Goal: Task Accomplishment & Management: Manage account settings

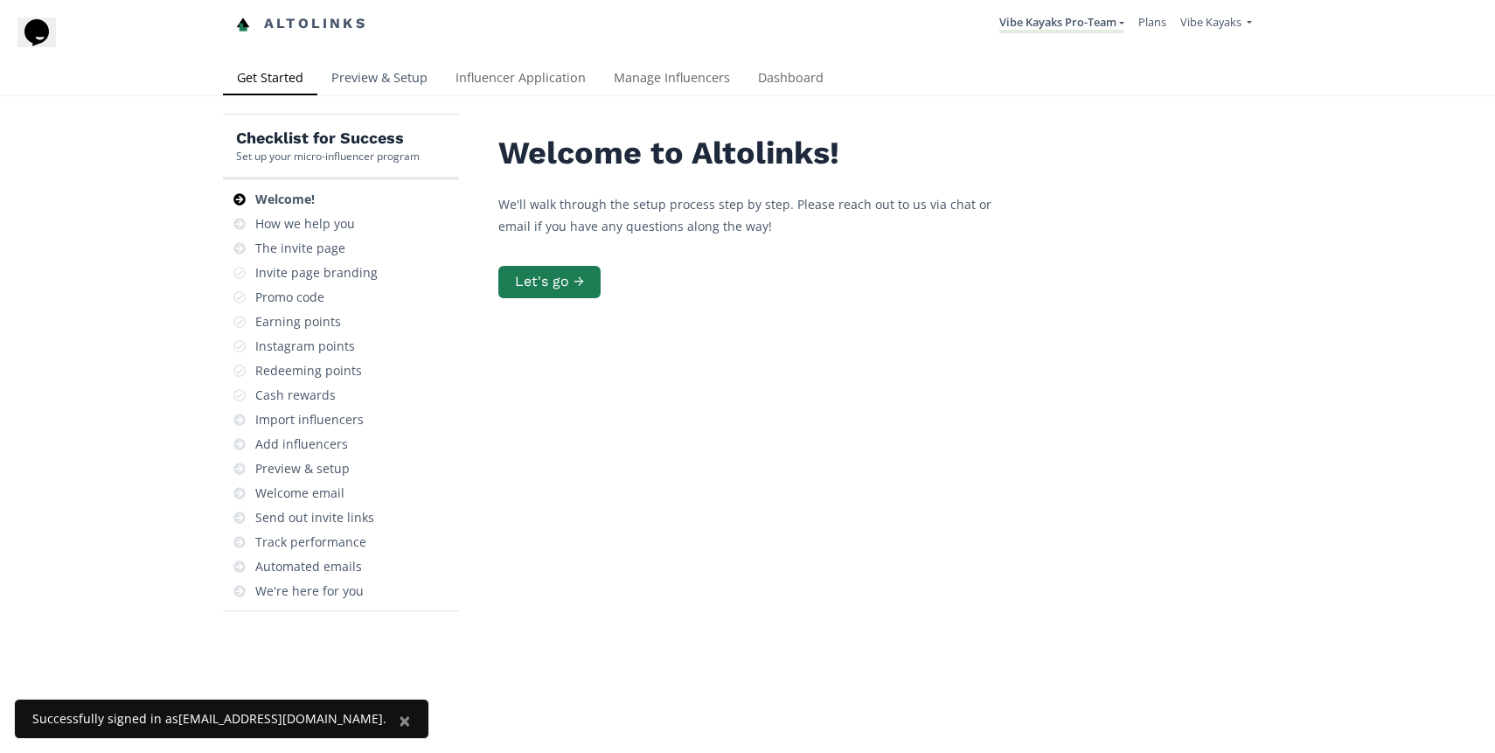
click at [366, 82] on link "Preview & Setup" at bounding box center [379, 79] width 124 height 35
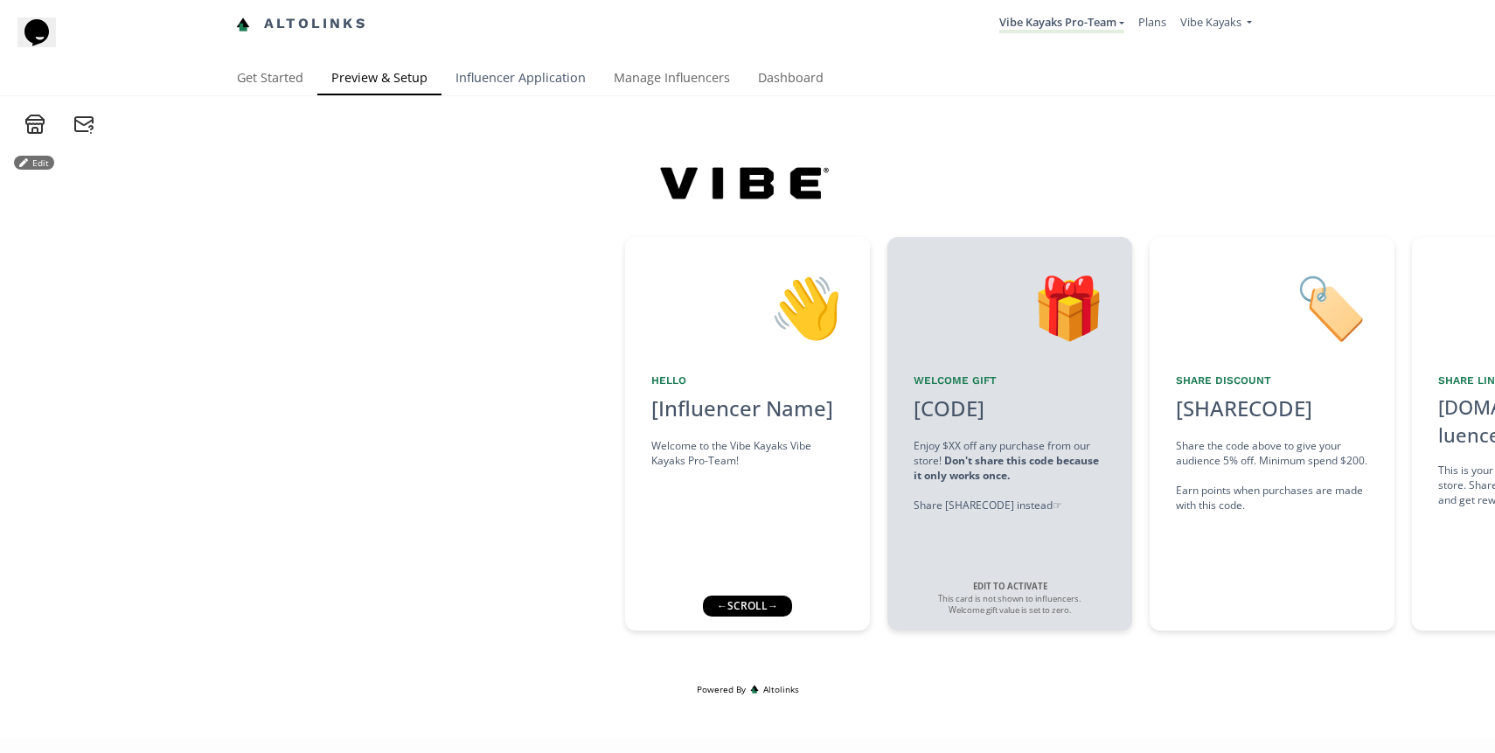
click at [497, 80] on link "Influencer Application" at bounding box center [520, 79] width 158 height 35
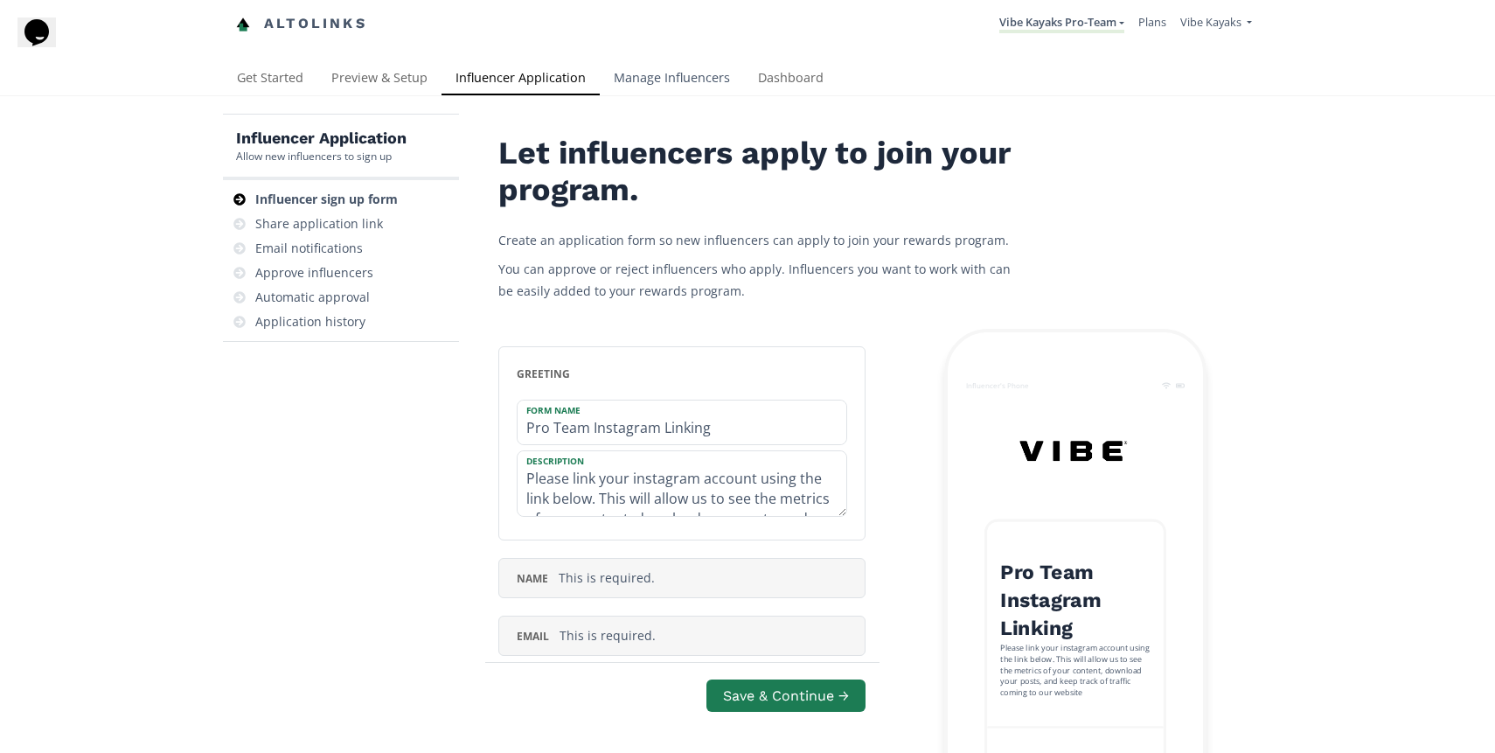
click at [663, 76] on link "Manage Influencers" at bounding box center [672, 79] width 144 height 35
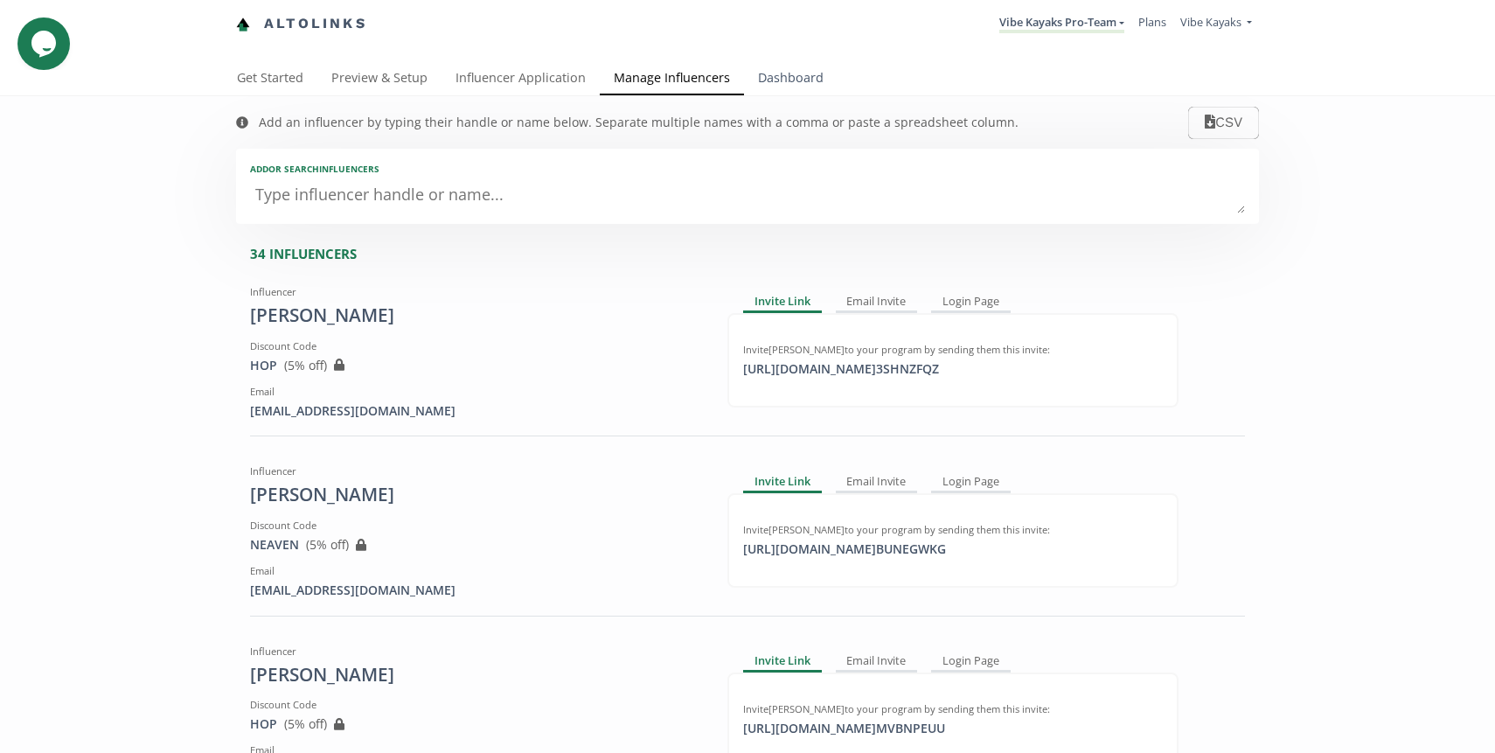
click at [789, 86] on link "Dashboard" at bounding box center [791, 79] width 94 height 35
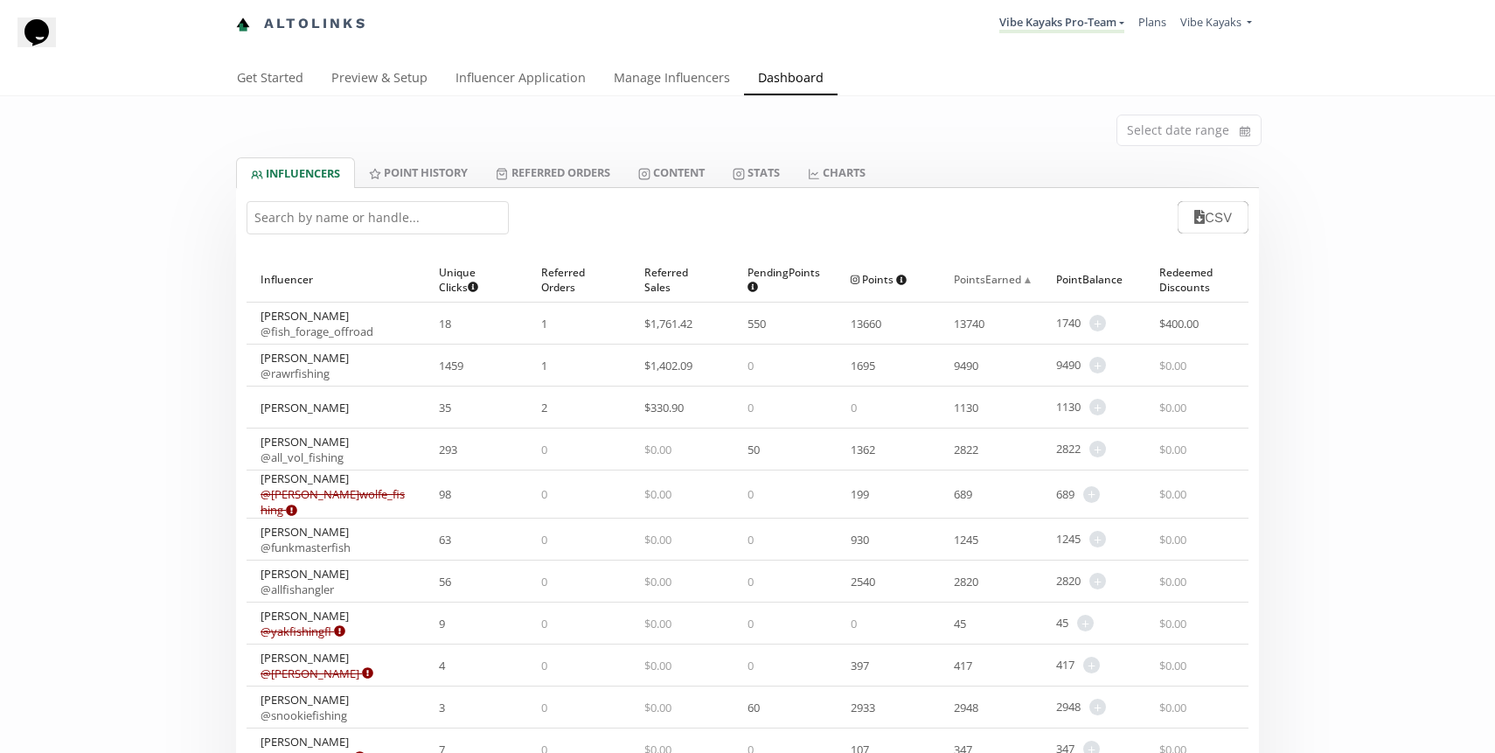
click at [976, 288] on div "Points Earned ▲" at bounding box center [991, 279] width 75 height 45
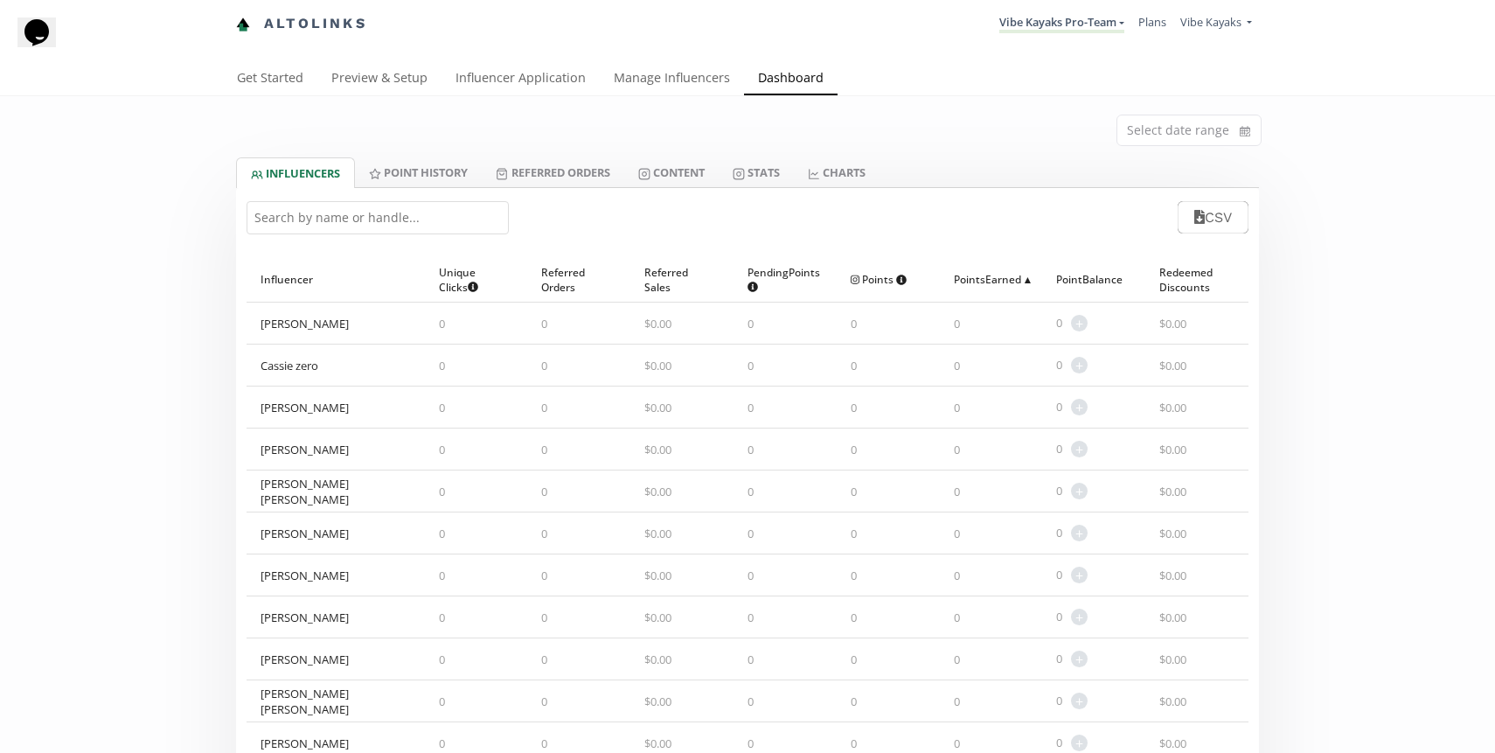
click at [976, 288] on div "Points Earned ▲" at bounding box center [991, 279] width 75 height 45
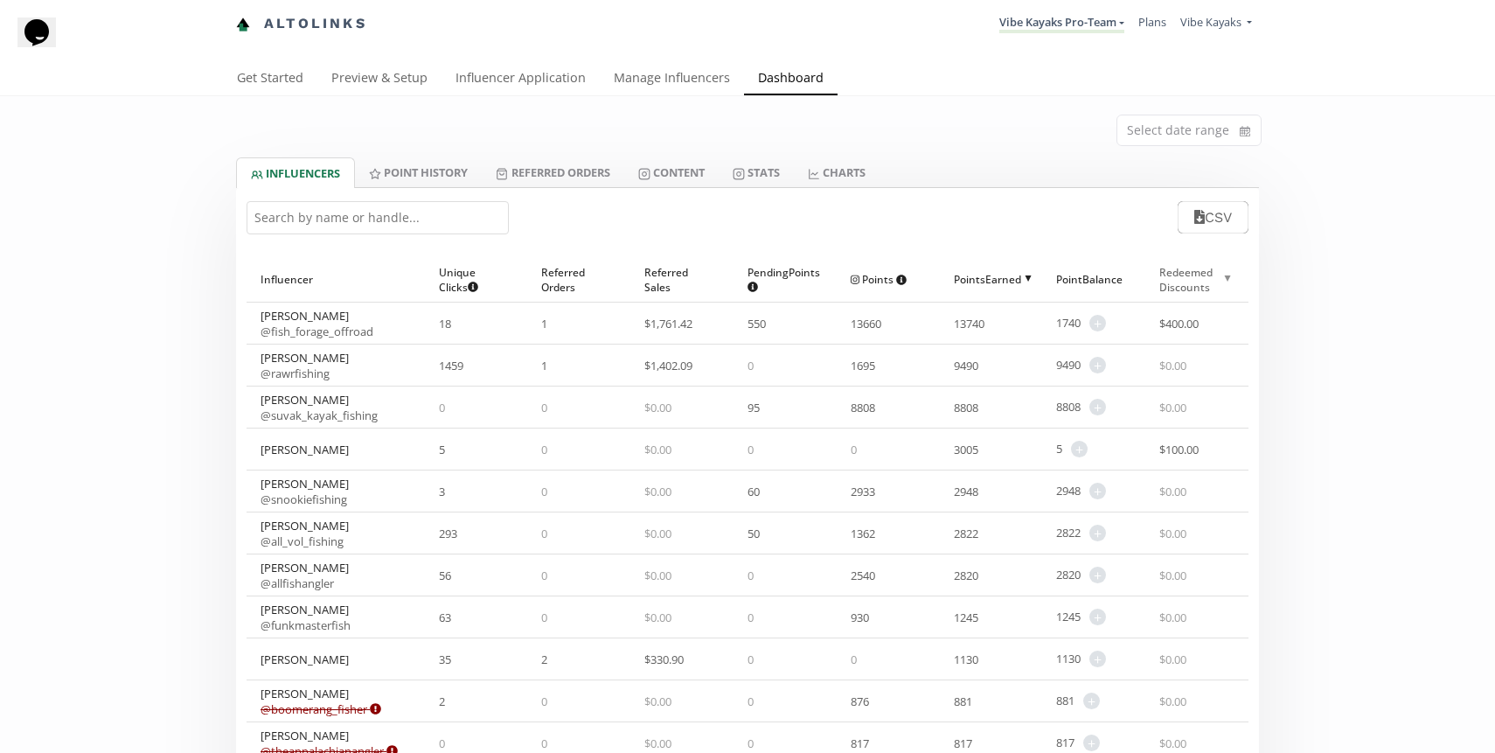
click at [1181, 276] on div "Redeemed Discounts ▲" at bounding box center [1196, 279] width 75 height 45
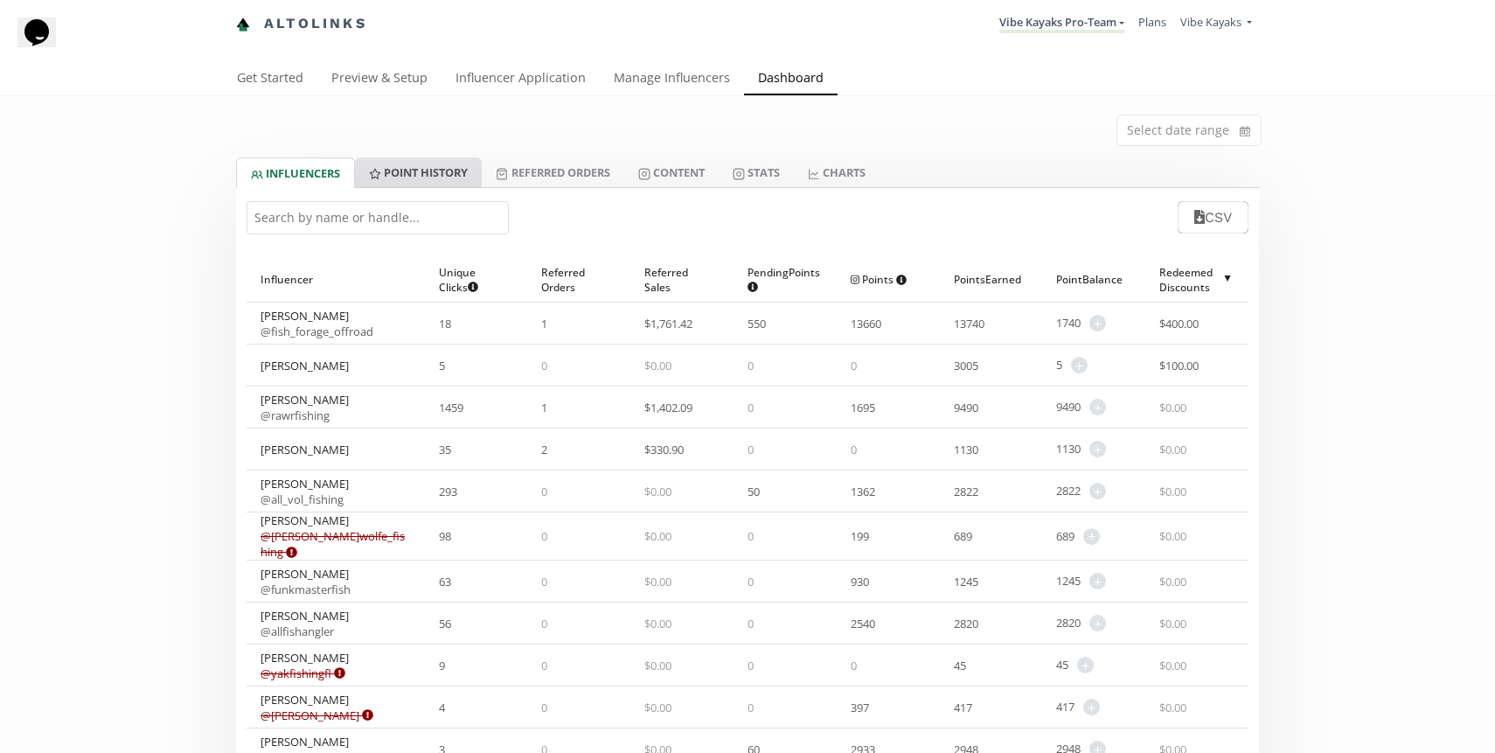
click at [415, 181] on link "Point HISTORY" at bounding box center [418, 172] width 127 height 30
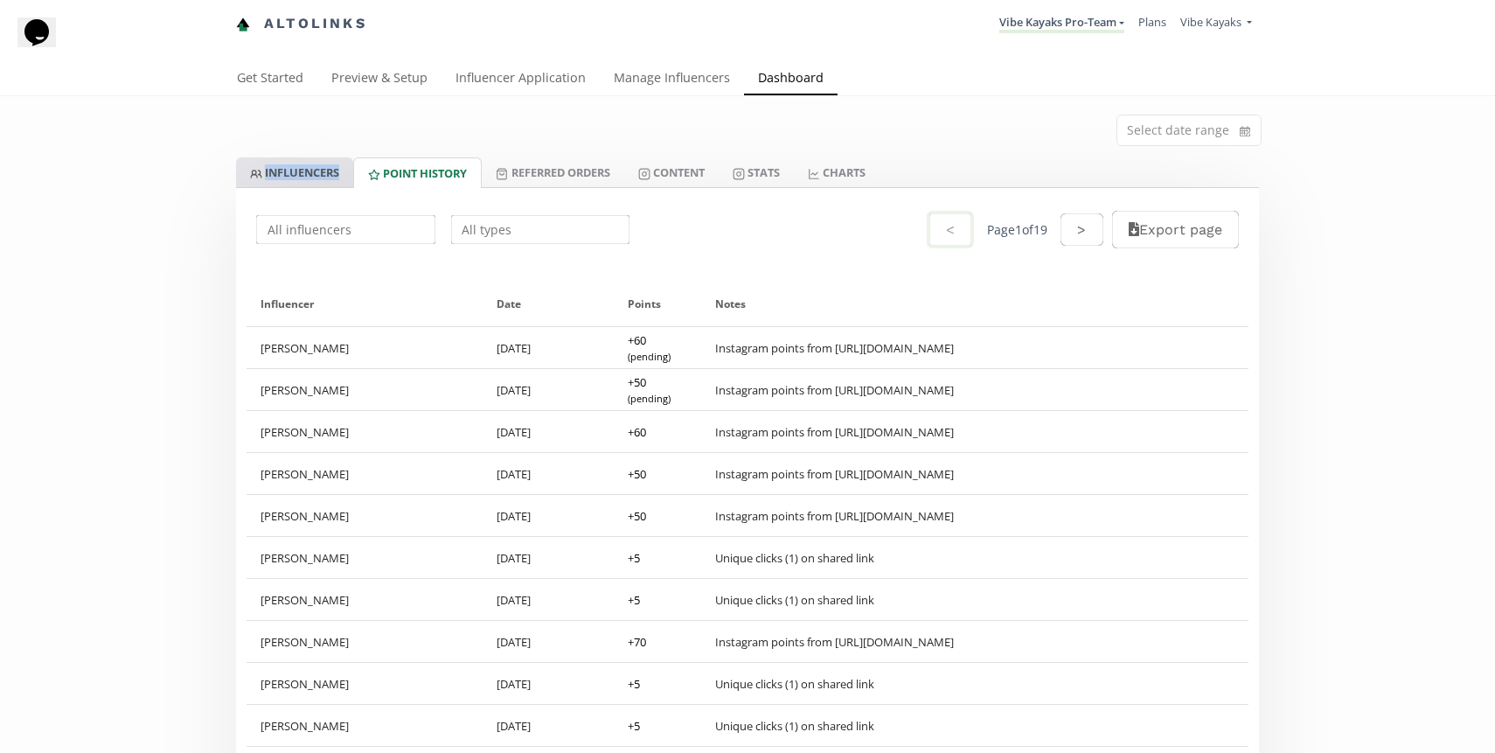
click at [274, 176] on link "INFLUENCERS" at bounding box center [294, 172] width 117 height 30
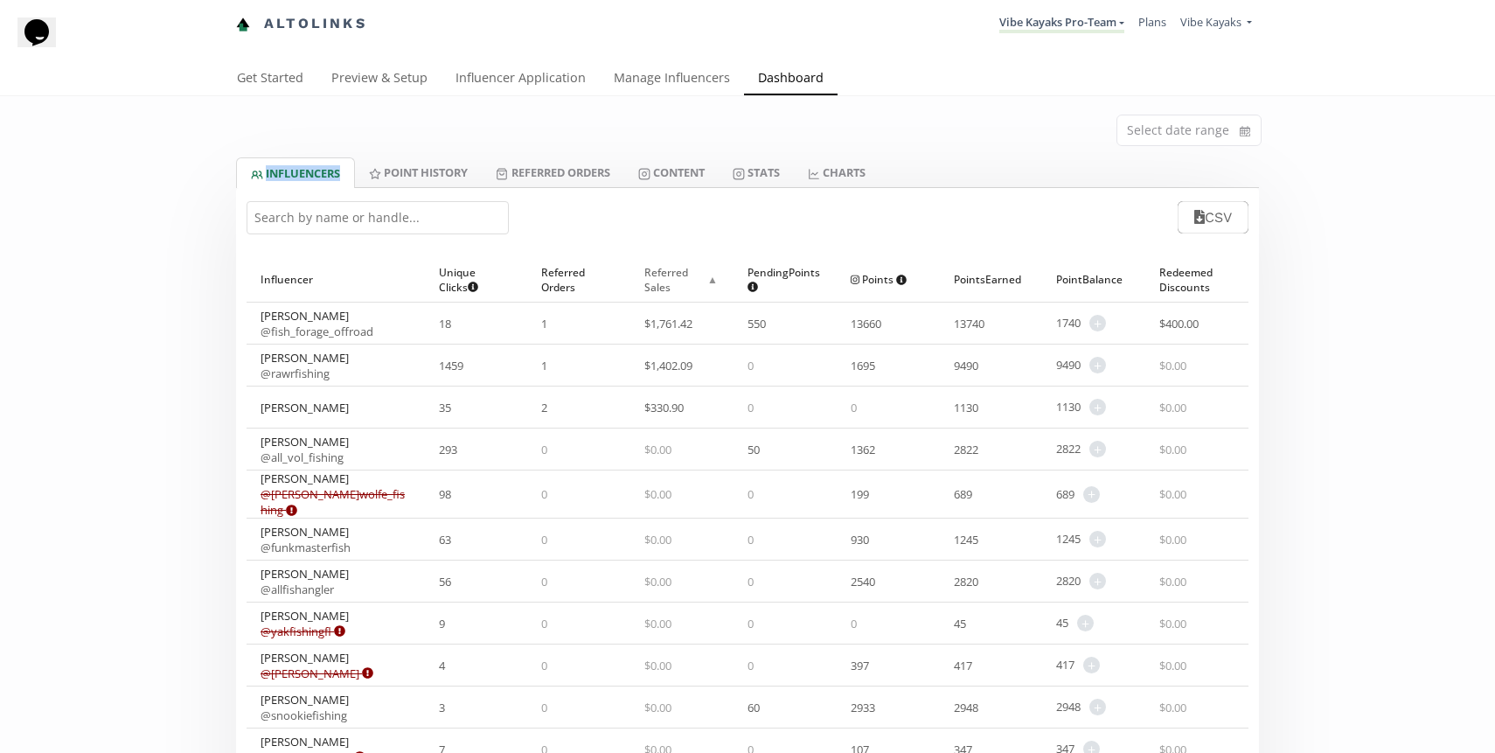
click at [672, 274] on div "Referred Sales ▲" at bounding box center [681, 279] width 75 height 45
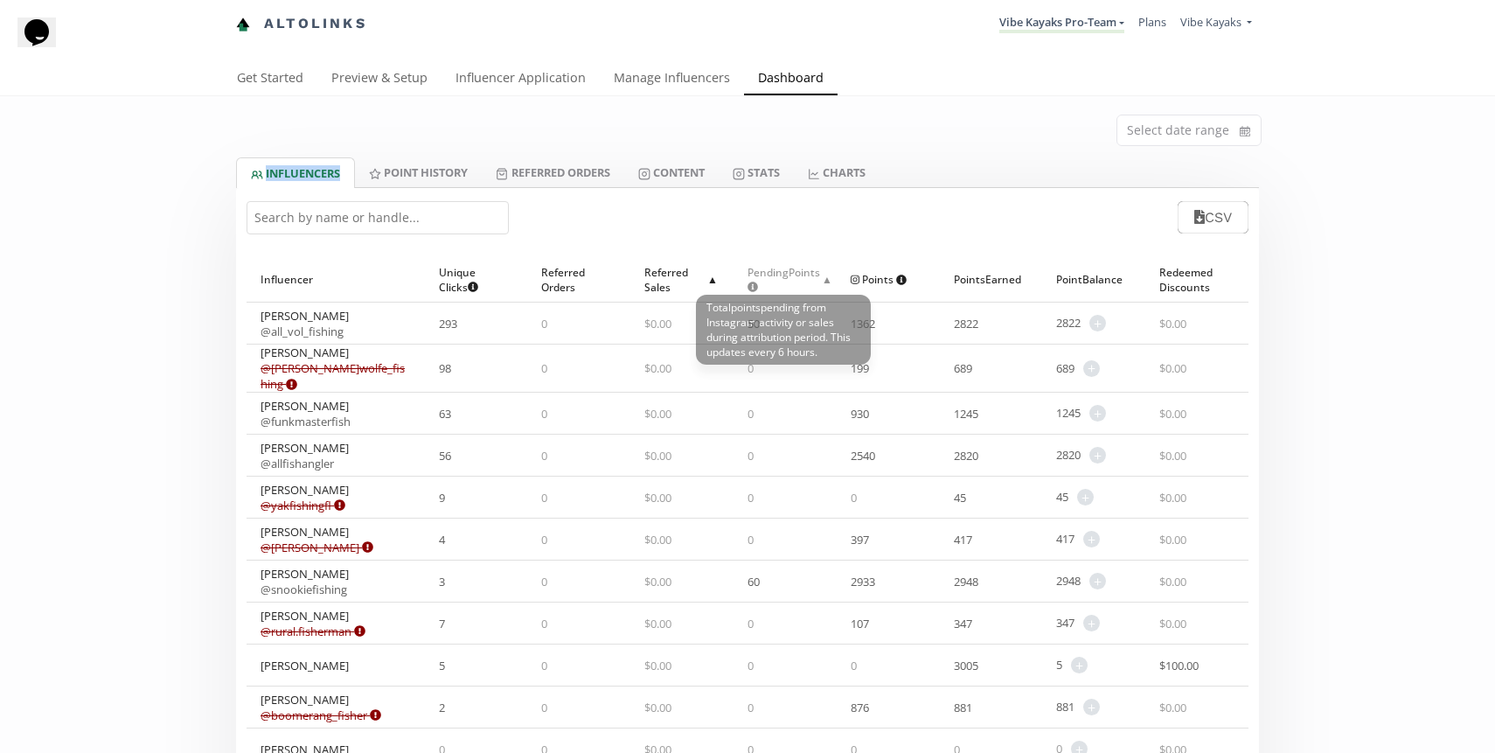
click at [756, 285] on span "Pending Points Total points pending from Instagram activity or sales during att…" at bounding box center [783, 280] width 73 height 30
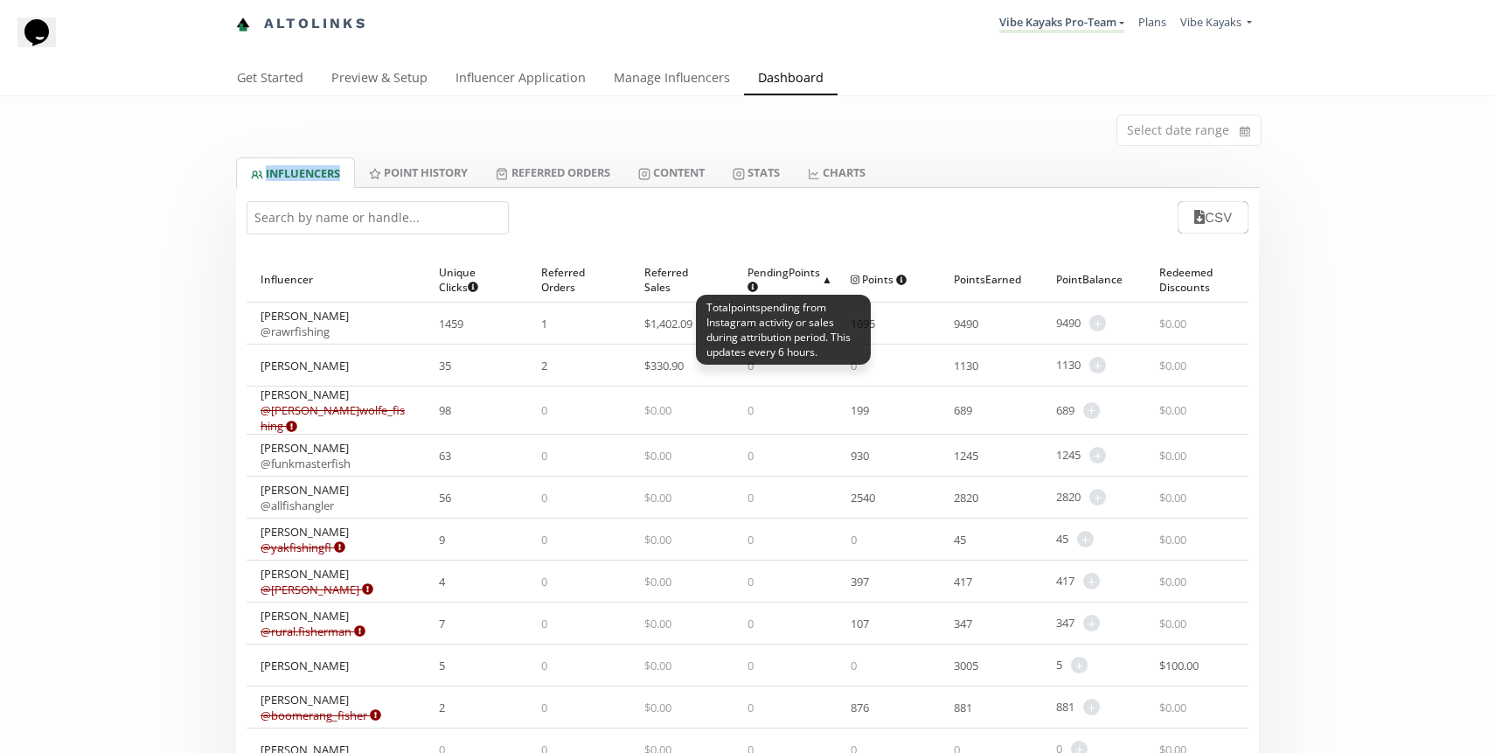
click at [765, 277] on span "Pending Points Total points pending from Instagram activity or sales during att…" at bounding box center [783, 280] width 73 height 30
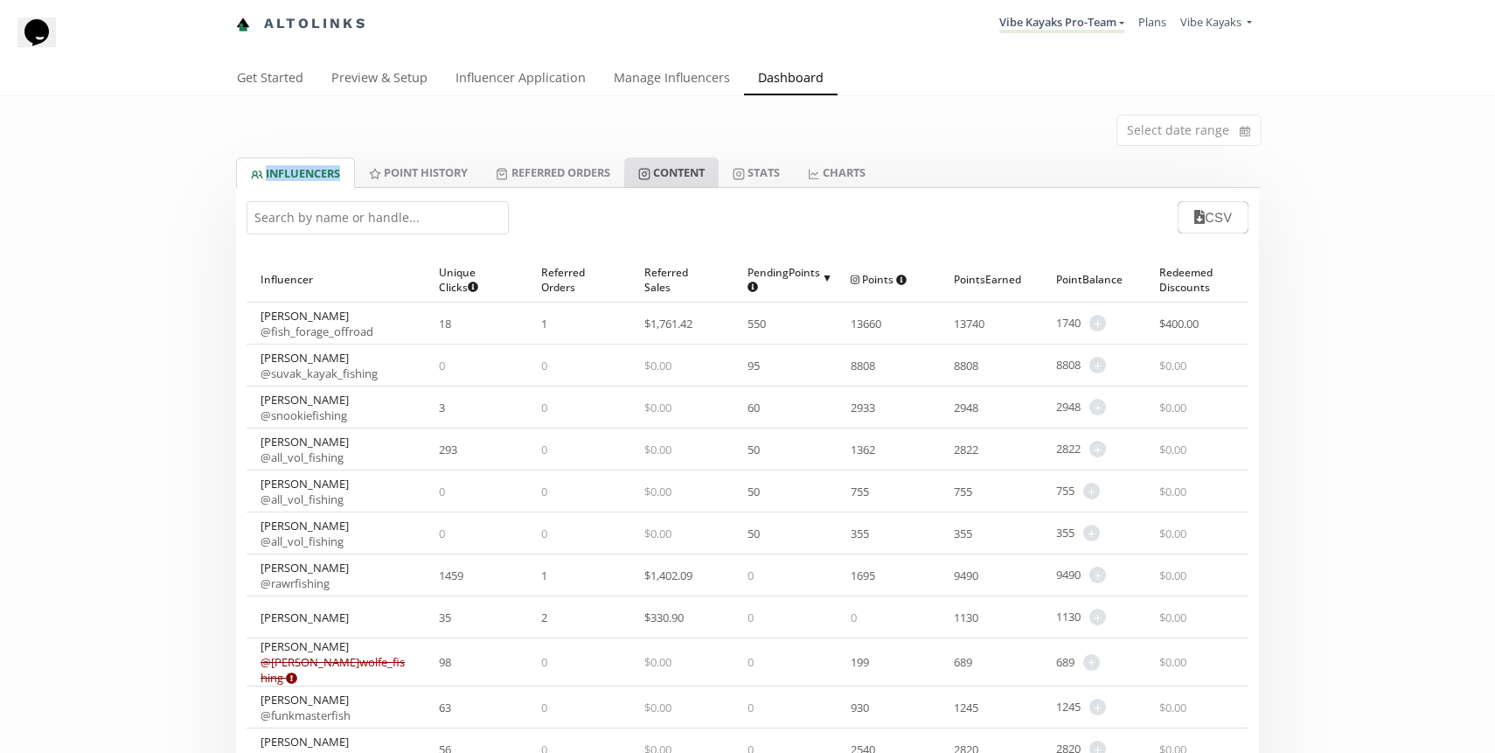
click at [684, 170] on link "Content" at bounding box center [671, 172] width 94 height 30
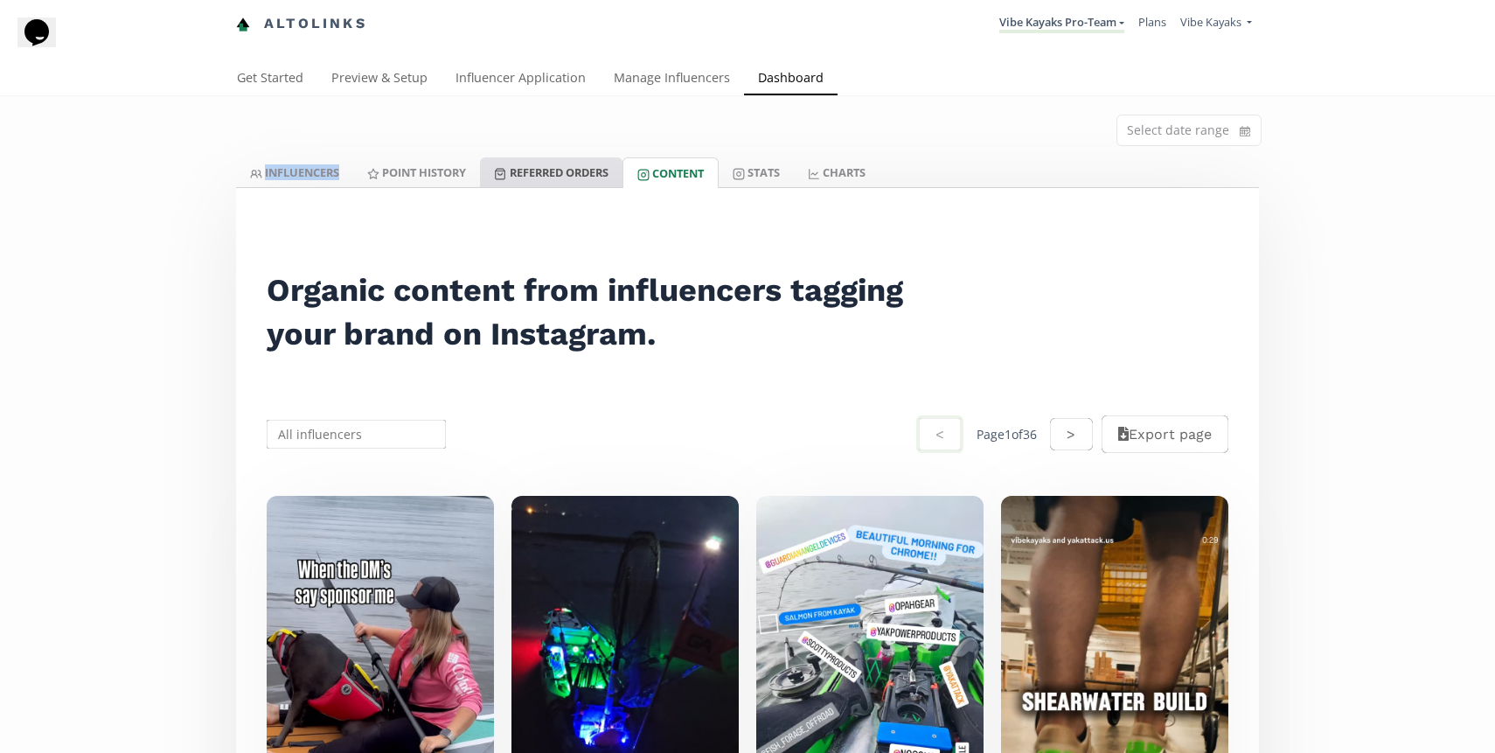
click at [579, 181] on link "Referred Orders" at bounding box center [551, 172] width 142 height 30
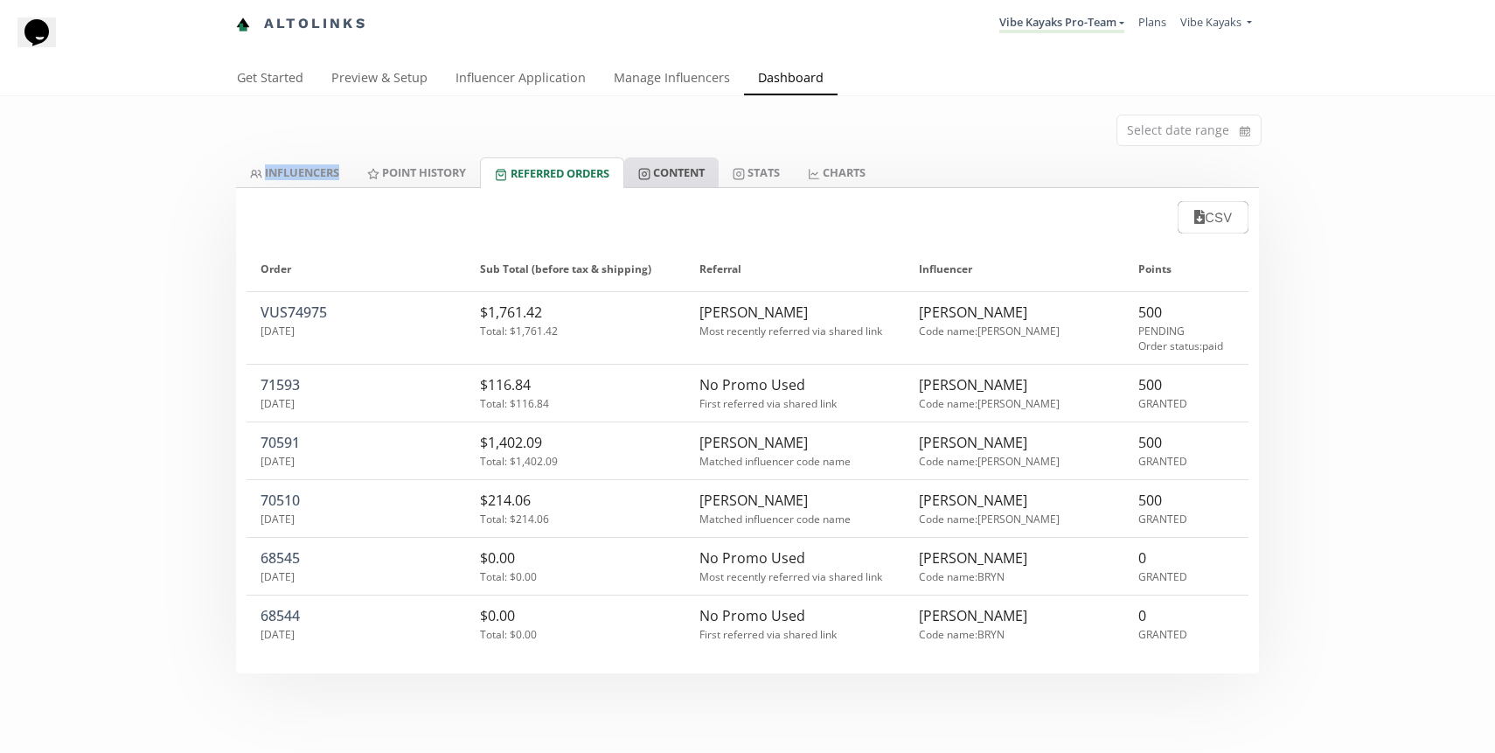
click at [683, 175] on link "Content" at bounding box center [671, 172] width 94 height 30
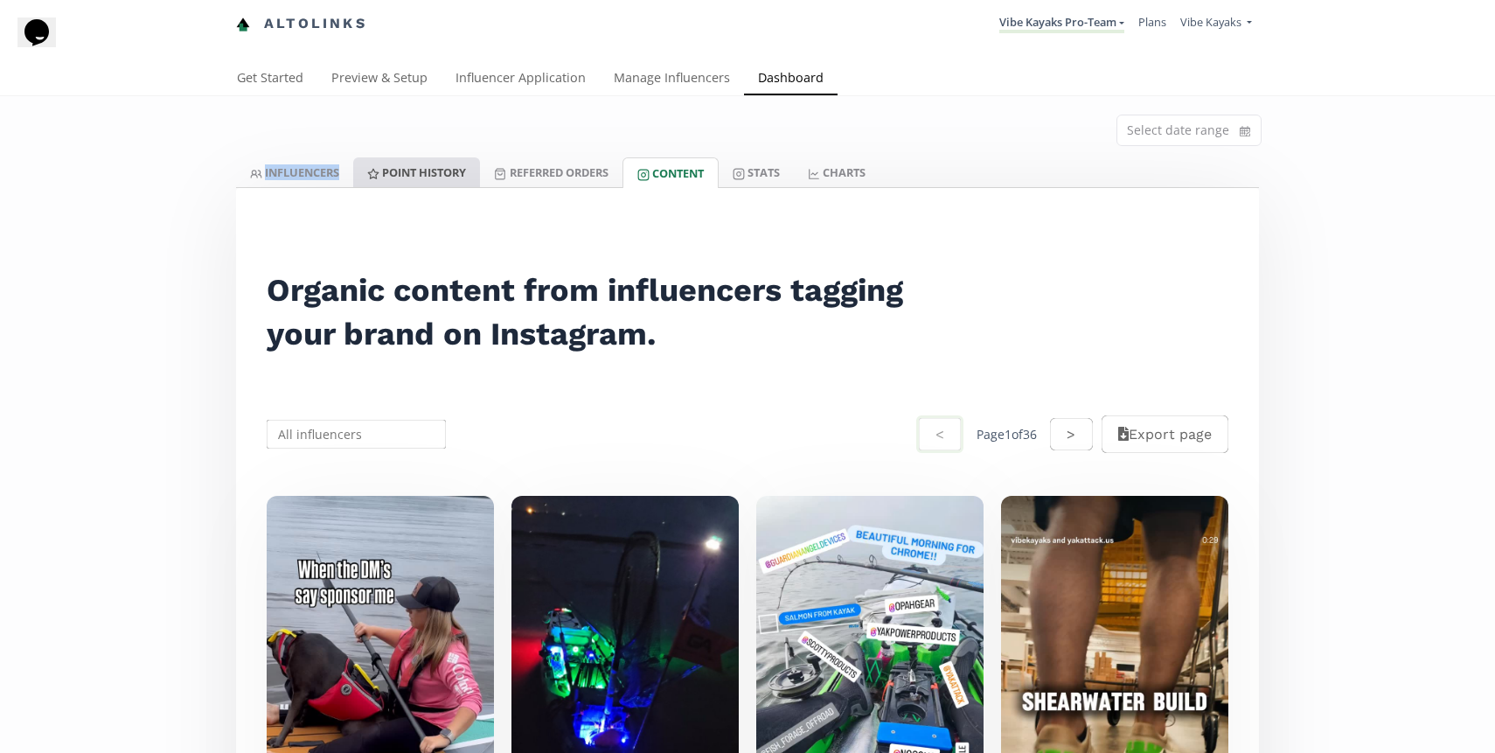
click at [413, 173] on link "Point HISTORY" at bounding box center [416, 172] width 127 height 30
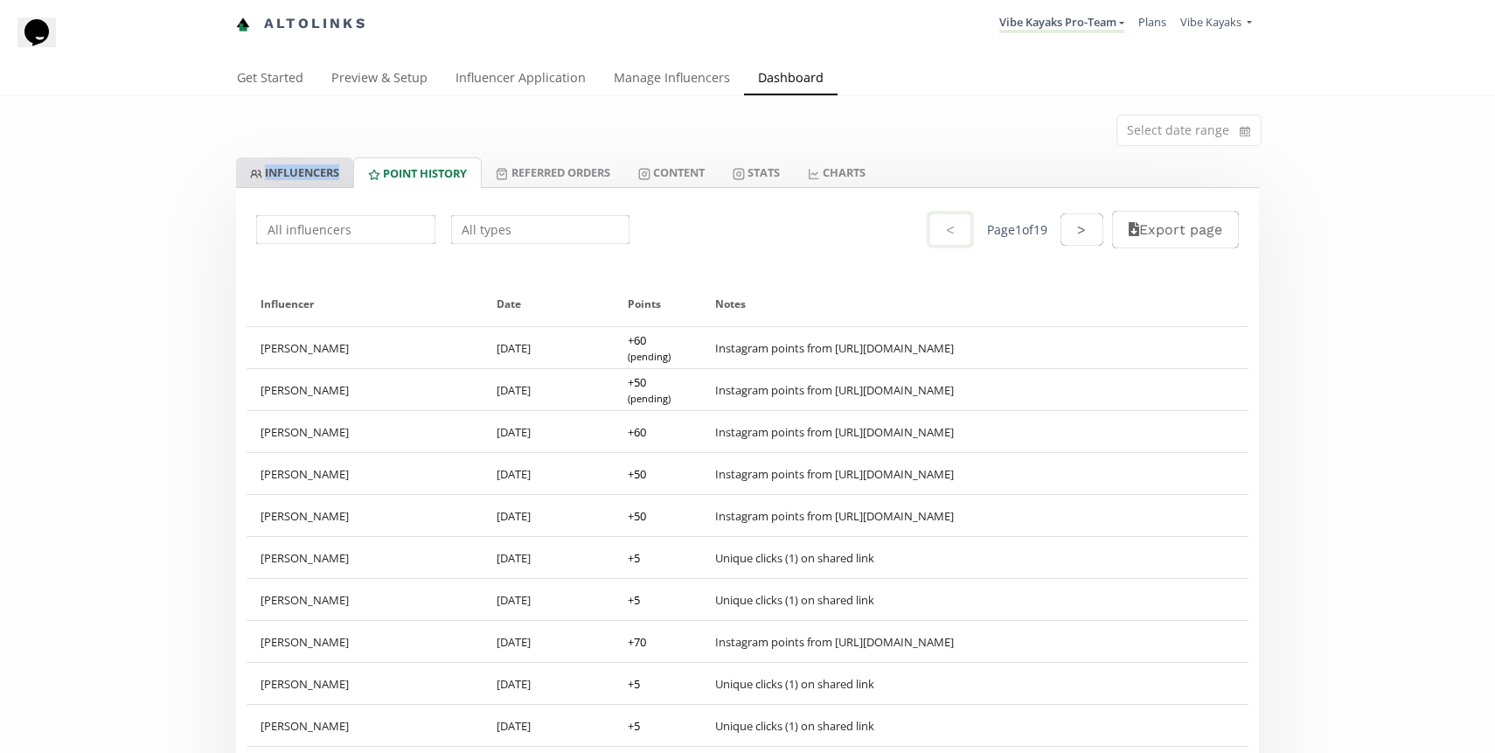
click at [281, 171] on link "INFLUENCERS" at bounding box center [294, 172] width 117 height 30
